Goal: Information Seeking & Learning: Learn about a topic

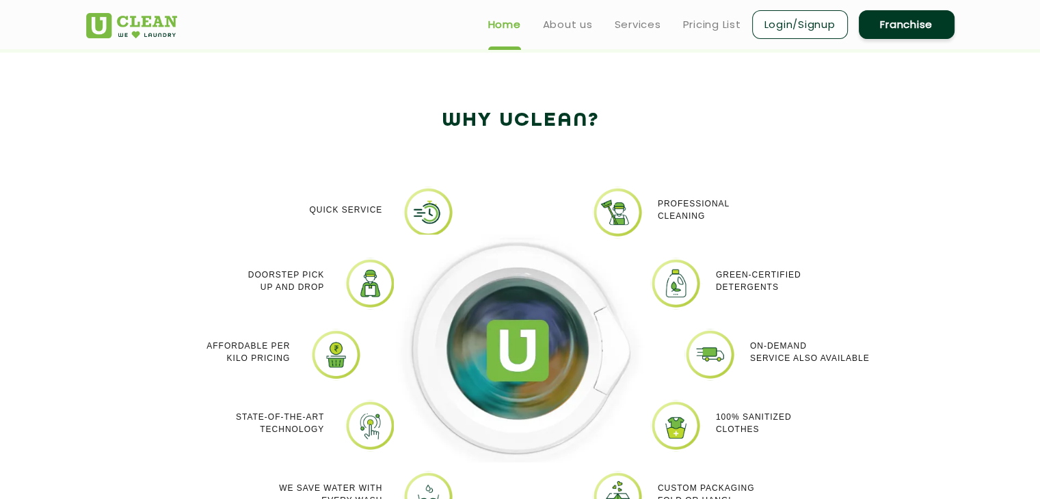
scroll to position [958, 0]
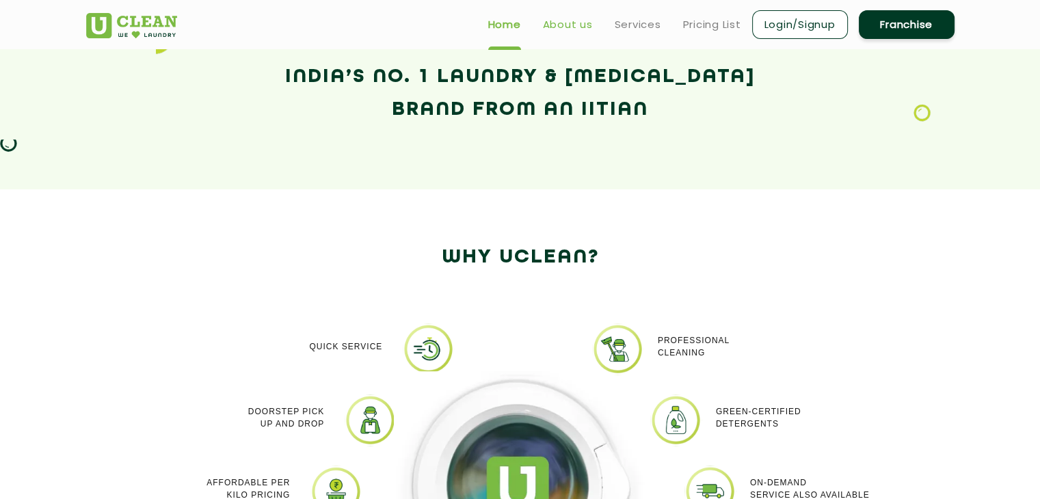
click at [562, 29] on link "About us" at bounding box center [568, 24] width 50 height 16
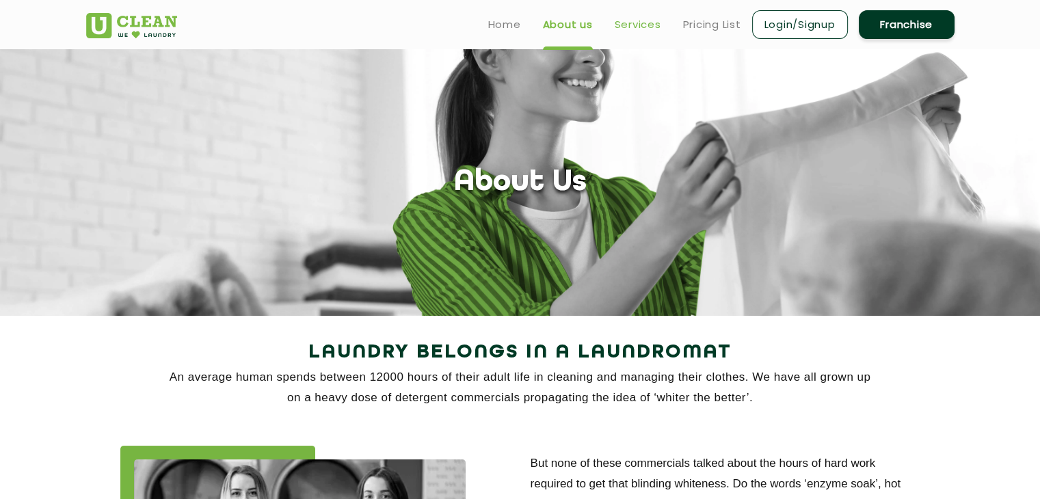
click at [640, 29] on link "Services" at bounding box center [638, 24] width 47 height 16
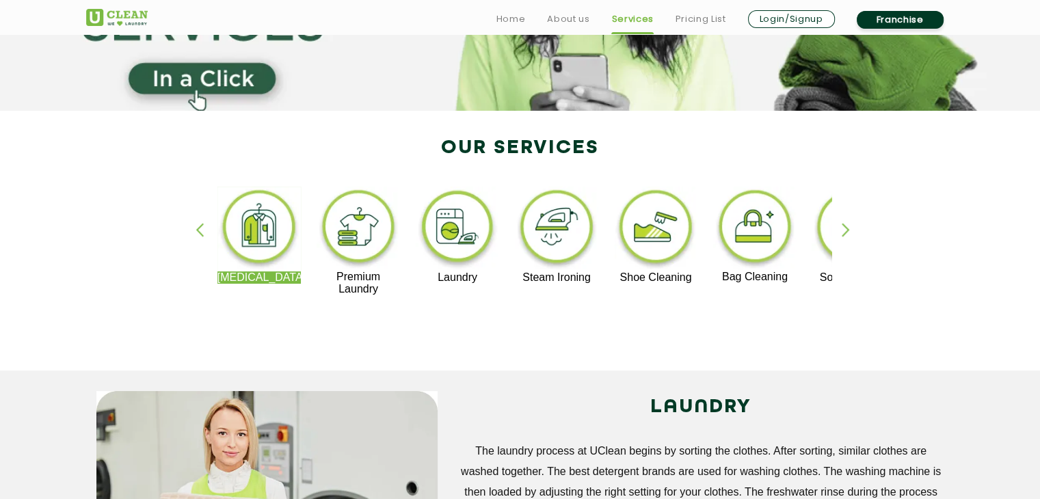
scroll to position [274, 0]
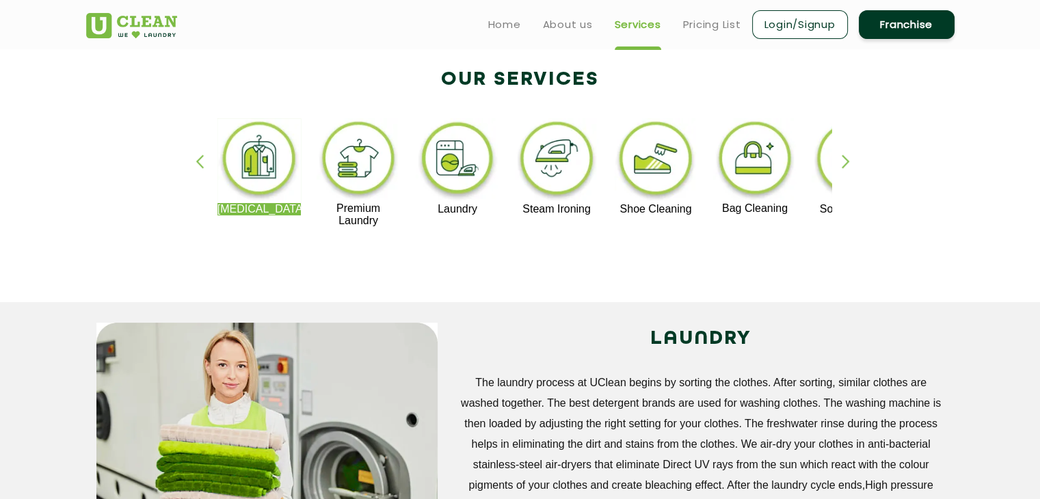
click at [857, 162] on div "button" at bounding box center [852, 174] width 21 height 38
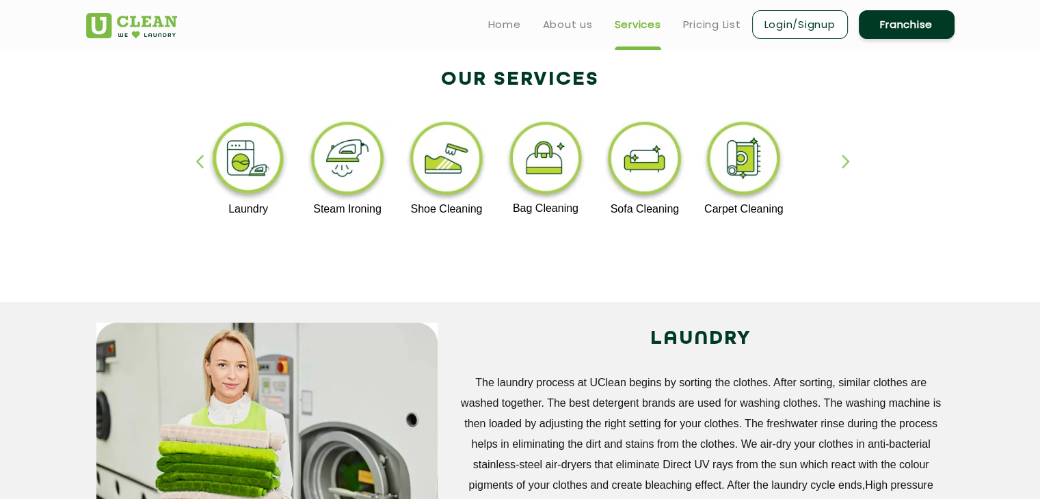
click at [857, 162] on div "button" at bounding box center [852, 174] width 21 height 38
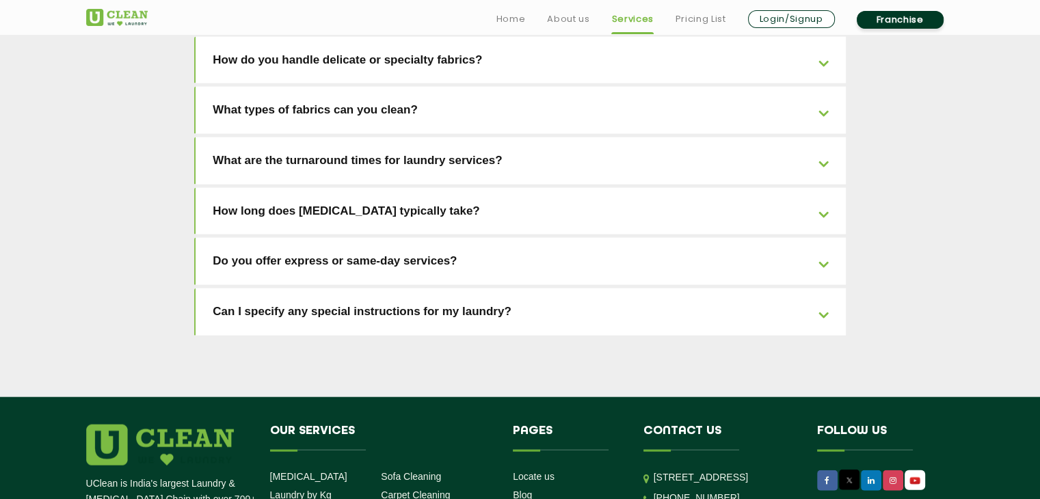
scroll to position [3119, 0]
